Goal: Transaction & Acquisition: Subscribe to service/newsletter

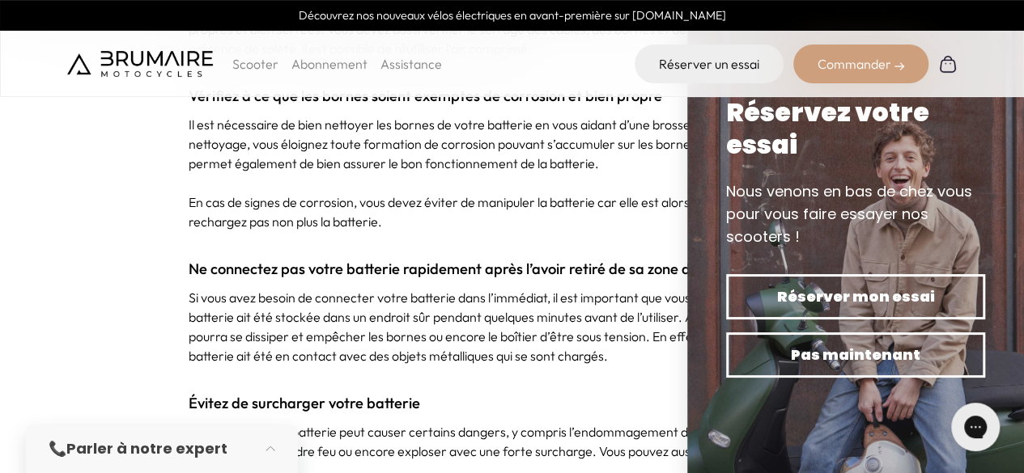
scroll to position [2994, 0]
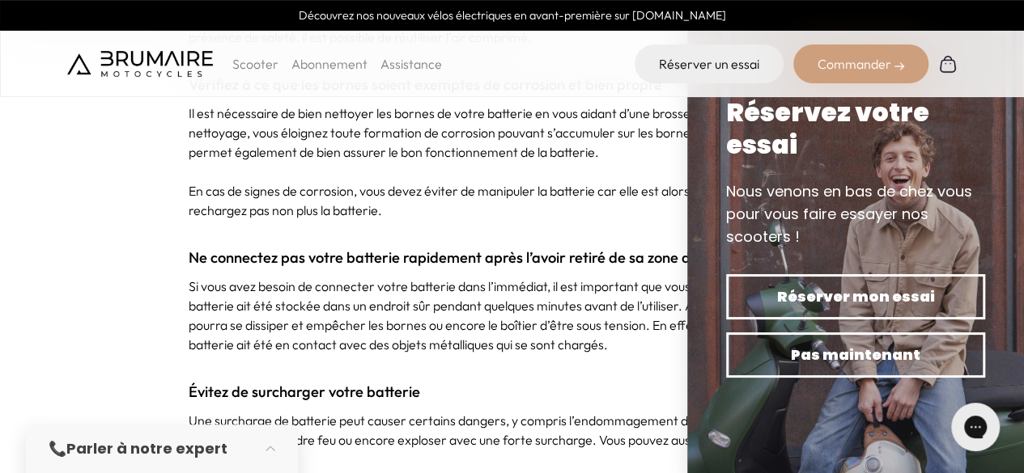
click at [435, 214] on p "En cas de signes de corrosion, vous devez éviter de manipuler la batterie car e…" at bounding box center [512, 200] width 647 height 39
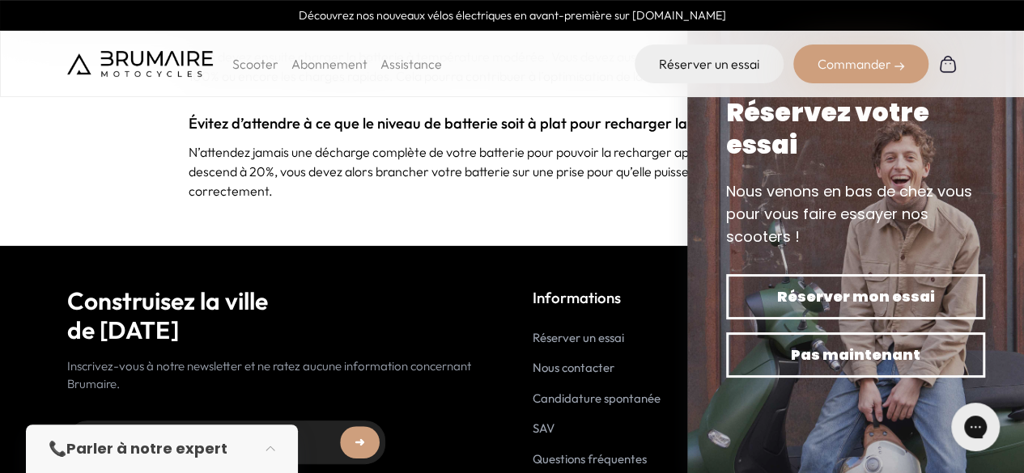
scroll to position [4695, 0]
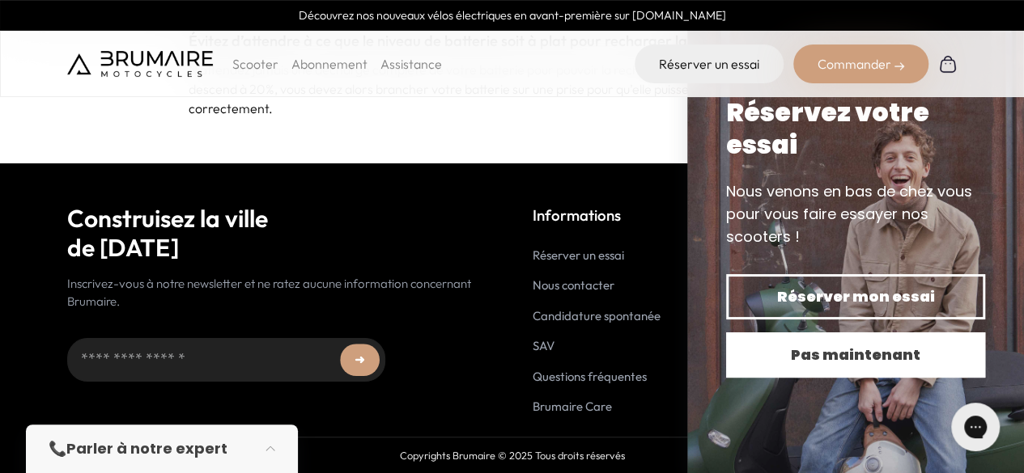
click at [821, 359] on span "Pas maintenant" at bounding box center [855, 355] width 202 height 23
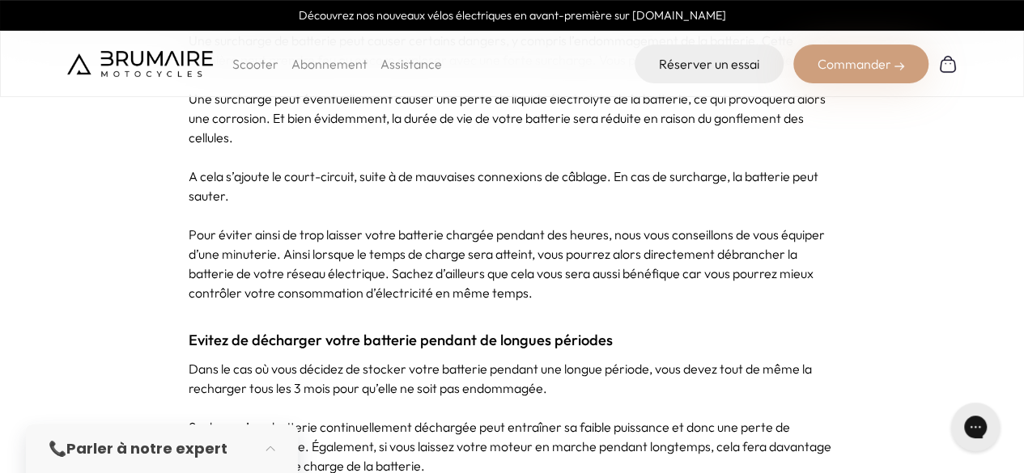
scroll to position [3239, 0]
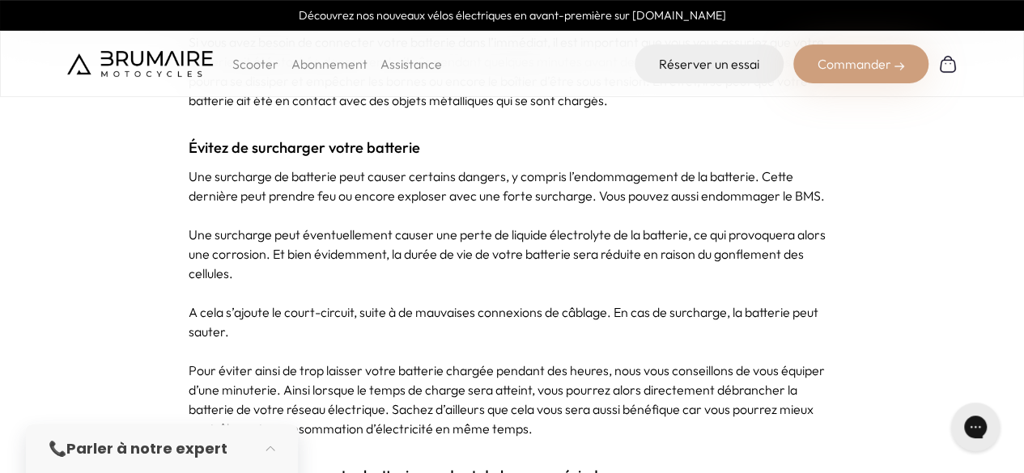
click at [252, 67] on p "Scooter" at bounding box center [255, 63] width 46 height 19
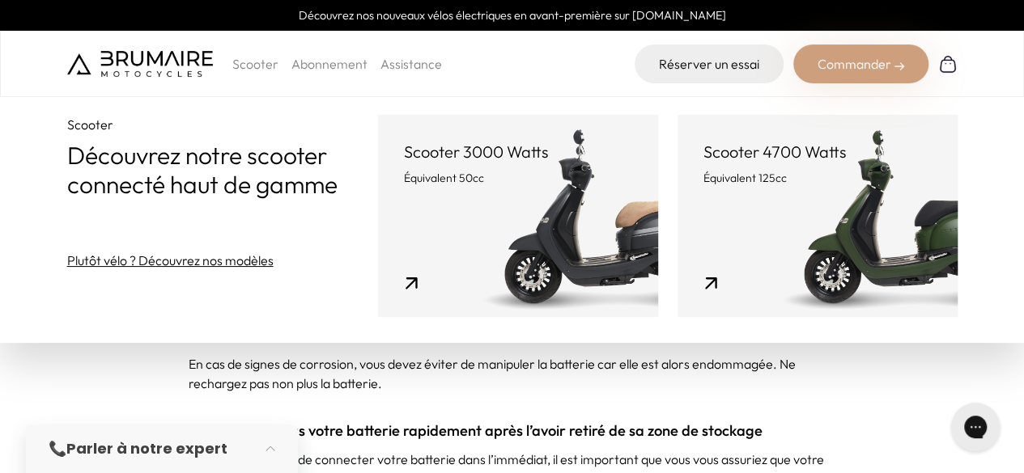
scroll to position [2672, 0]
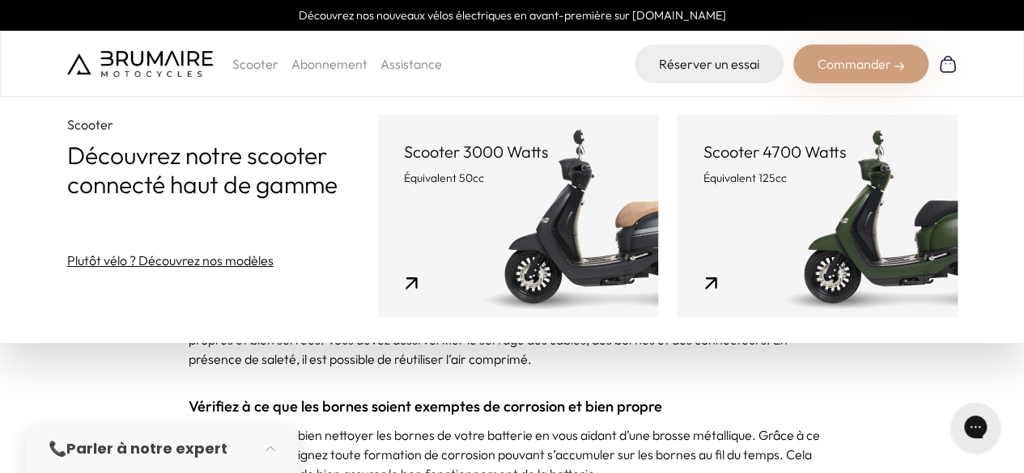
click at [326, 67] on link "Abonnement" at bounding box center [329, 64] width 76 height 16
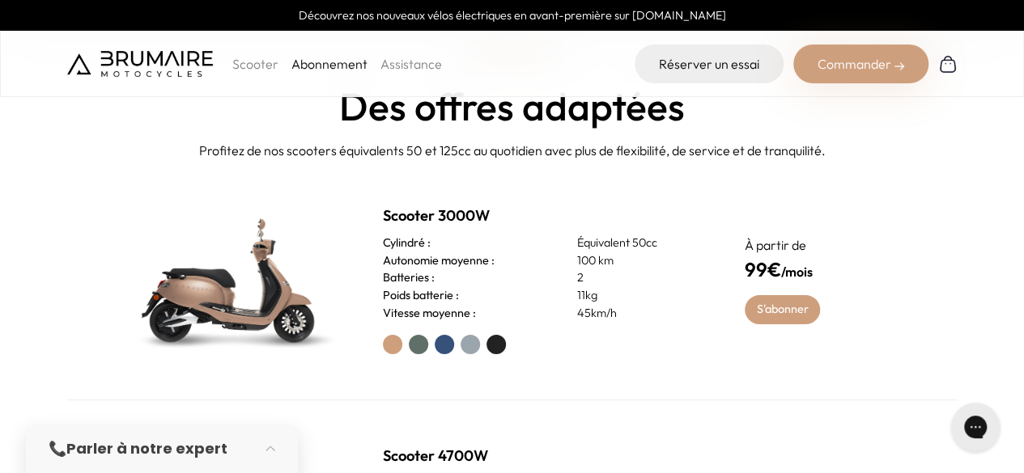
scroll to position [162, 0]
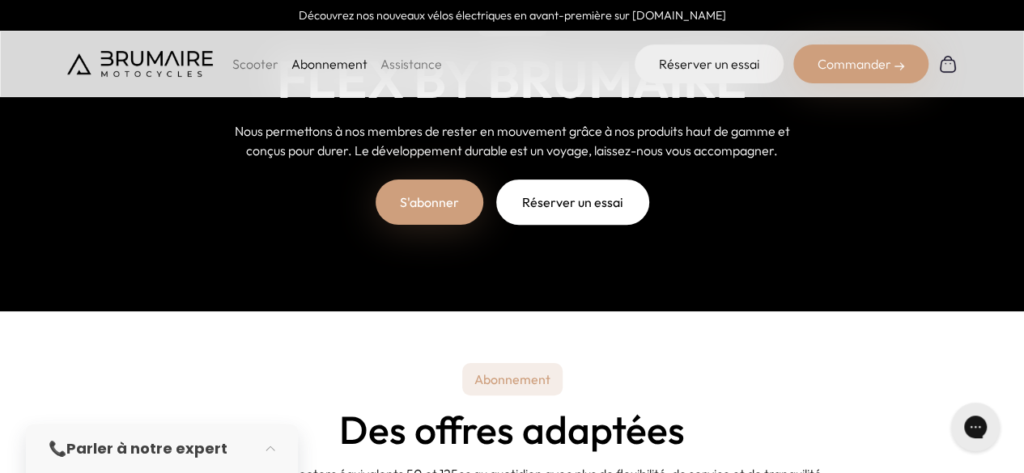
click at [262, 60] on p "Scooter" at bounding box center [255, 63] width 46 height 19
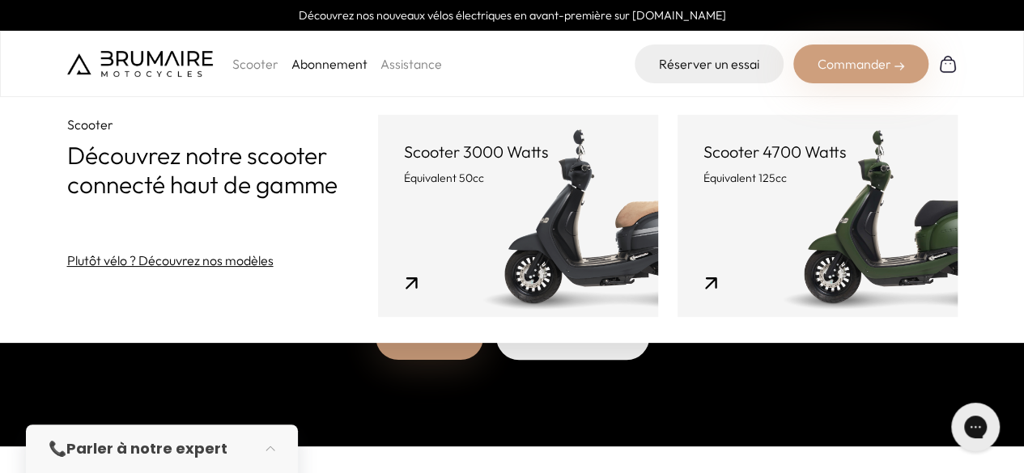
scroll to position [0, 0]
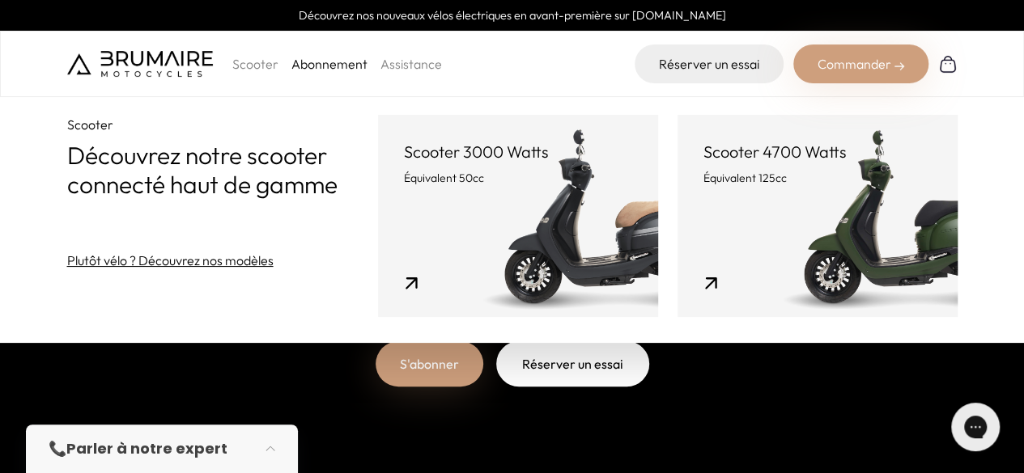
click at [193, 265] on link "Plutôt vélo ? Découvrez nos modèles" at bounding box center [170, 260] width 206 height 19
